Goal: Find specific page/section

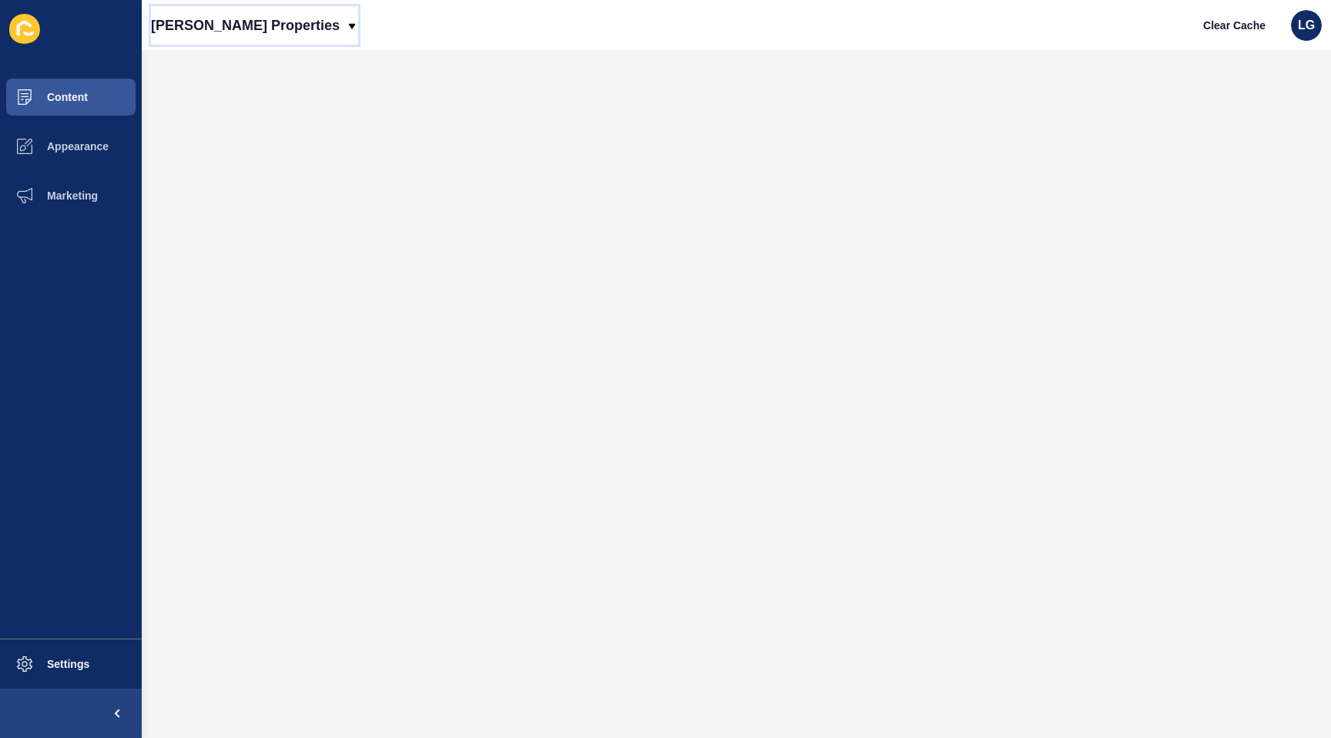
click at [246, 29] on p "[PERSON_NAME] Properties" at bounding box center [245, 25] width 189 height 39
click at [248, 59] on link "Novak Properties (New)" at bounding box center [220, 65] width 139 height 34
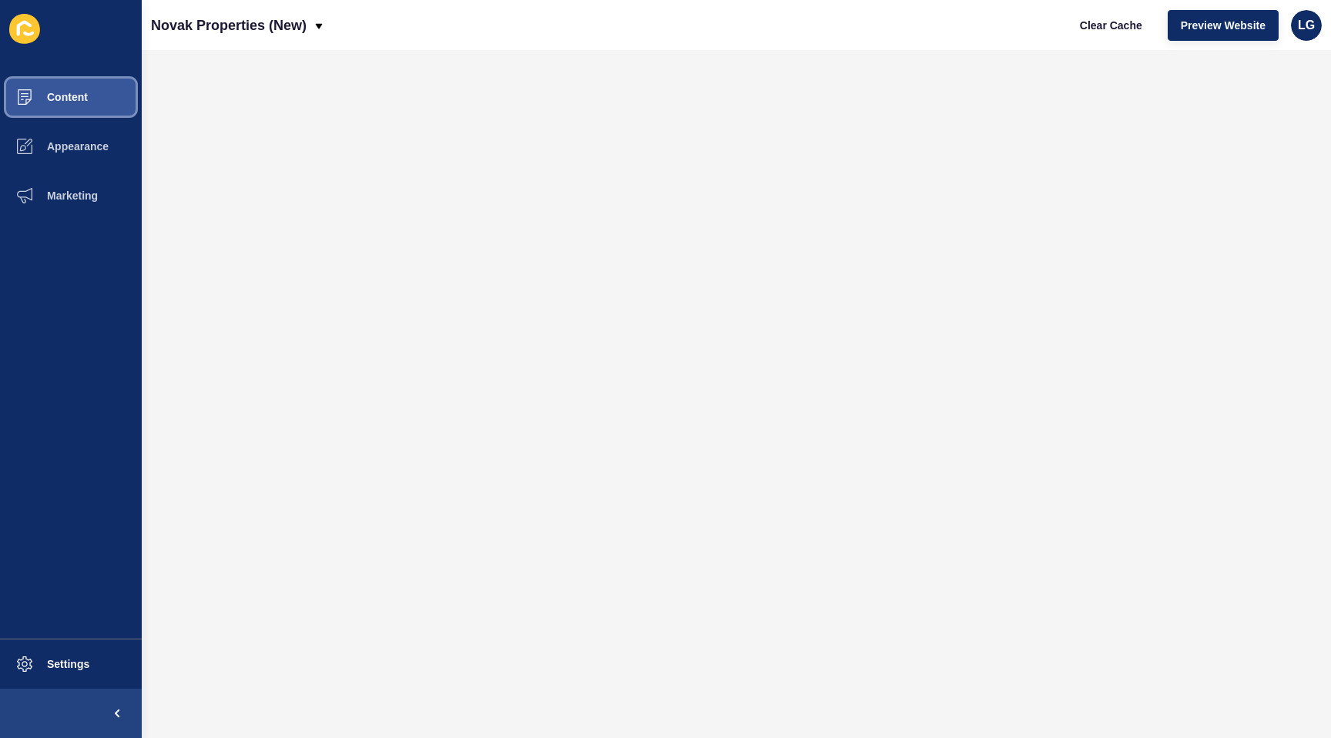
click at [86, 99] on span "Content" at bounding box center [43, 97] width 90 height 12
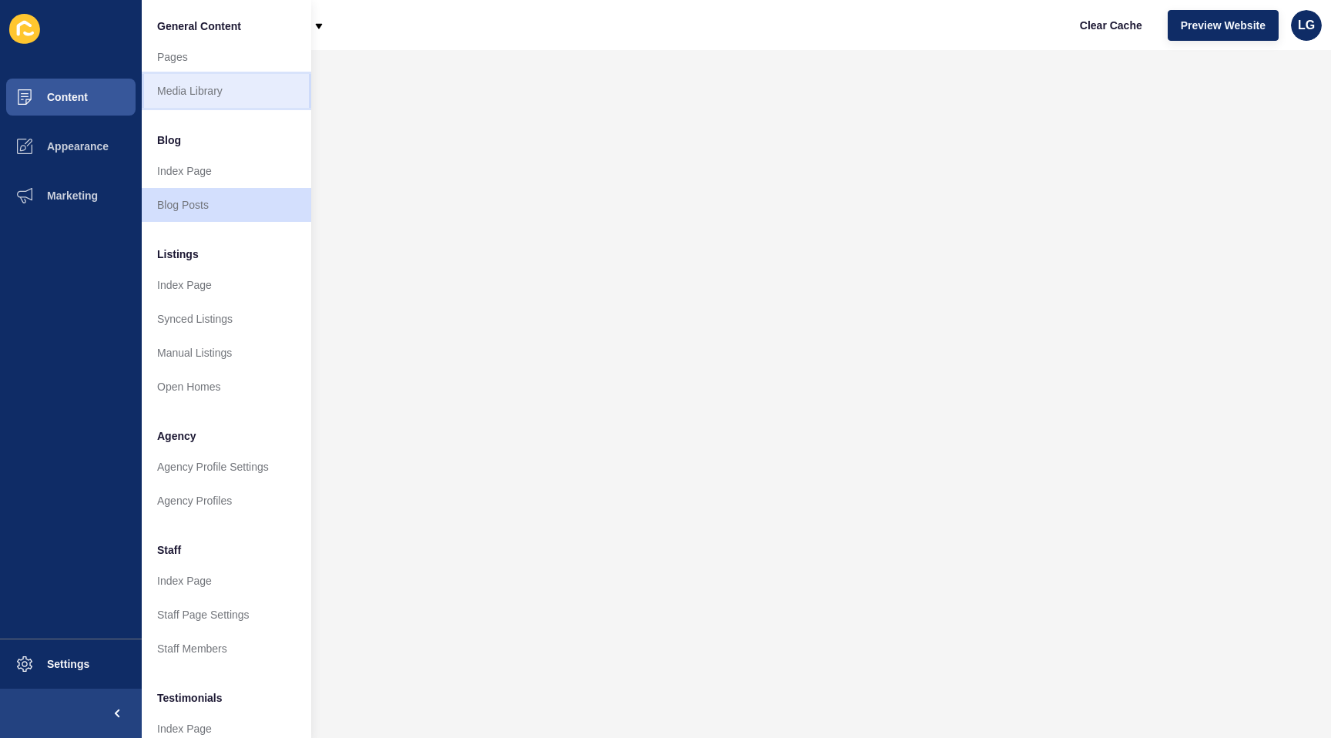
click at [222, 98] on link "Media Library" at bounding box center [227, 91] width 170 height 34
